Goal: Browse casually

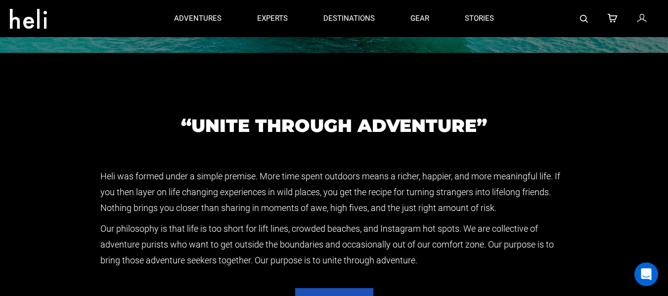
scroll to position [1466, 0]
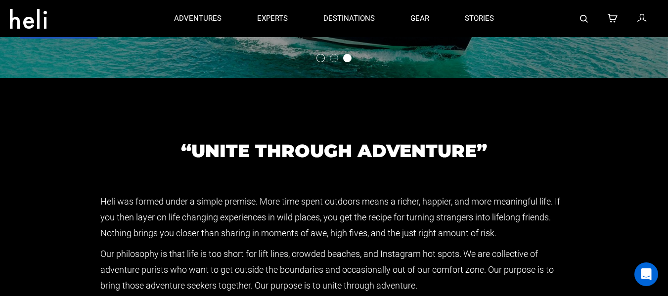
drag, startPoint x: 675, startPoint y: 212, endPoint x: 674, endPoint y: 198, distance: 13.9
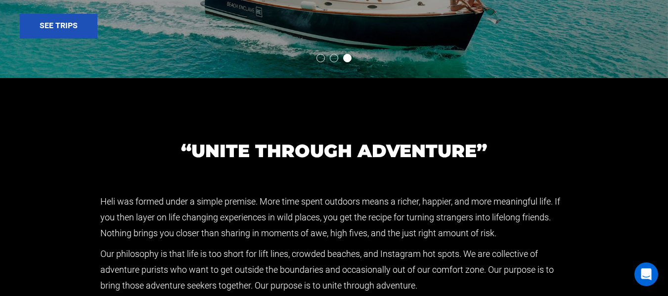
scroll to position [1487, 0]
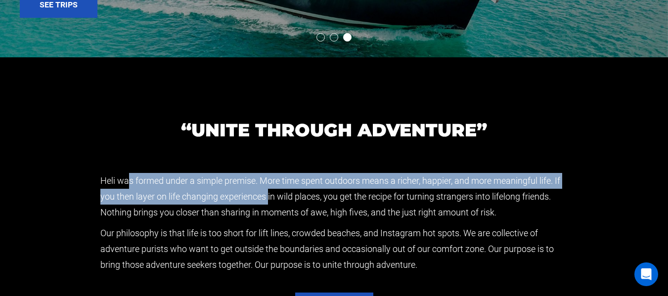
drag, startPoint x: 124, startPoint y: 184, endPoint x: 265, endPoint y: 193, distance: 141.2
click at [265, 193] on p "Heli was formed under a simple premise. More time spent outdoors means a richer…" at bounding box center [334, 196] width 468 height 47
